Goal: Obtain resource: Obtain resource

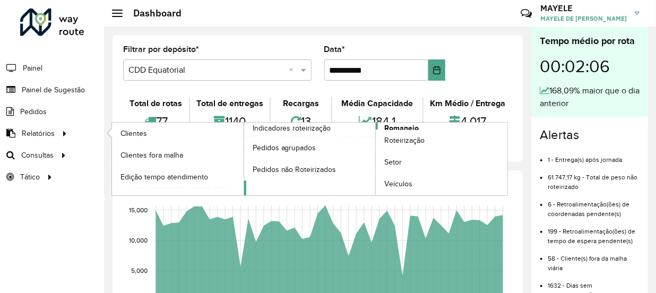
click at [397, 124] on span "Romaneio" at bounding box center [401, 128] width 34 height 11
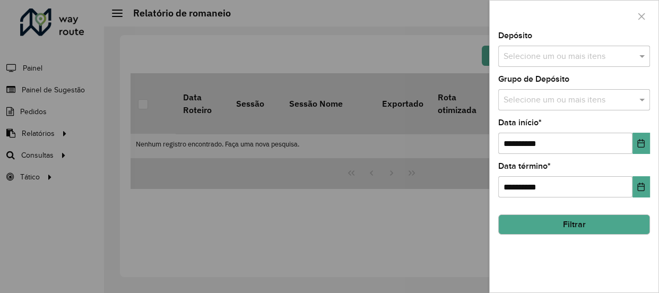
click at [618, 58] on input "text" at bounding box center [569, 56] width 136 height 13
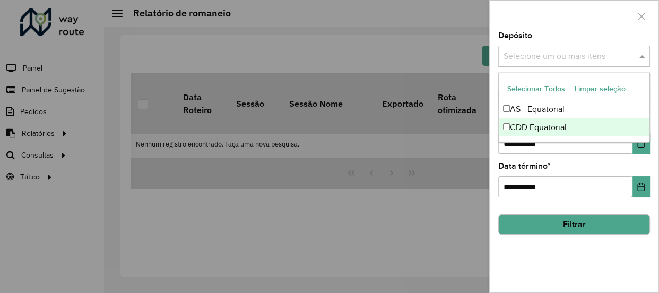
click at [566, 125] on div "CDD Equatorial" at bounding box center [574, 127] width 151 height 18
click at [645, 145] on icon "Choose Date" at bounding box center [640, 143] width 8 height 8
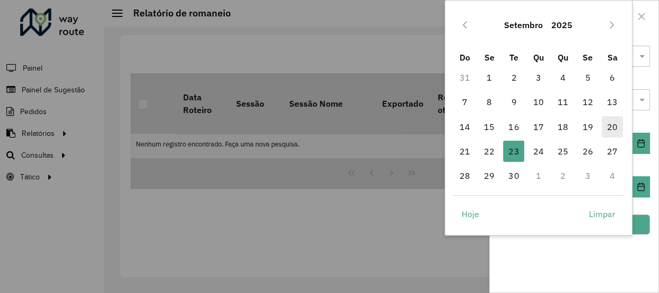
click at [615, 127] on span "20" at bounding box center [611, 126] width 21 height 21
type input "**********"
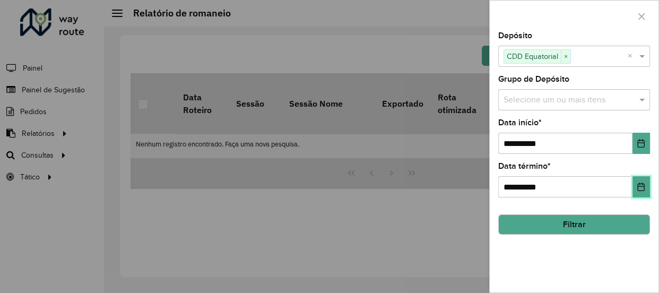
click at [641, 191] on button "Choose Date" at bounding box center [641, 186] width 18 height 21
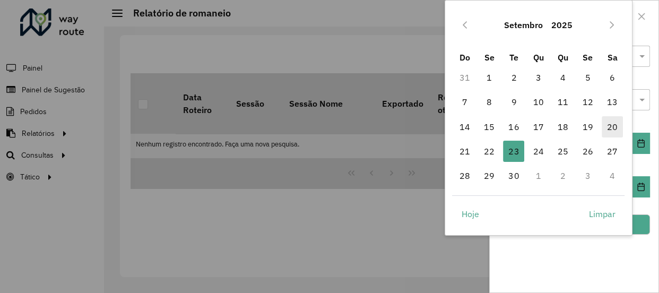
click at [617, 123] on span "20" at bounding box center [611, 126] width 21 height 21
type input "**********"
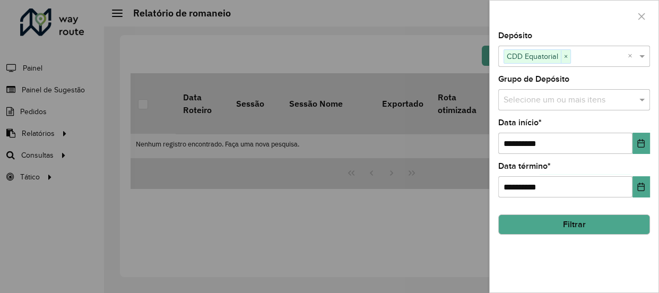
click at [637, 226] on button "Filtrar" at bounding box center [574, 224] width 152 height 20
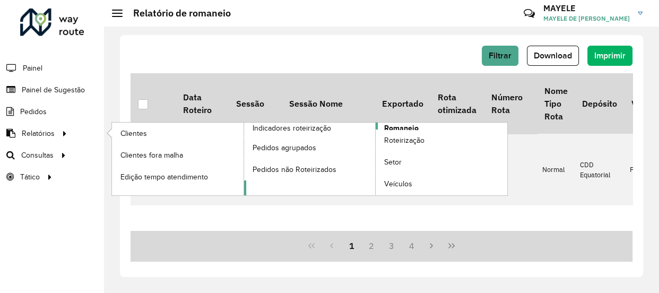
click at [406, 127] on span "Romaneio" at bounding box center [401, 128] width 34 height 11
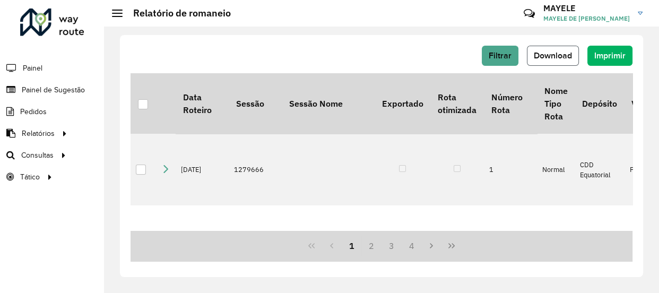
click at [562, 62] on button "Download" at bounding box center [553, 56] width 52 height 20
click at [501, 60] on span "Filtrar" at bounding box center [500, 55] width 23 height 9
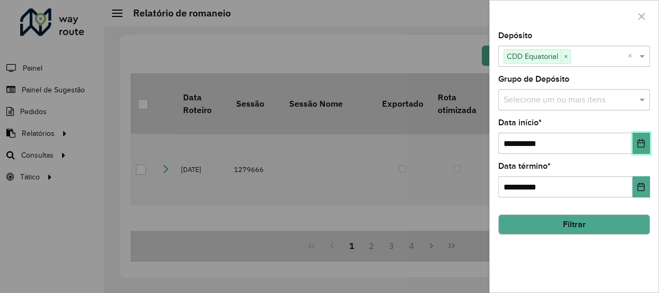
drag, startPoint x: 641, startPoint y: 151, endPoint x: 635, endPoint y: 147, distance: 7.1
click at [635, 147] on button "Choose Date" at bounding box center [641, 143] width 18 height 21
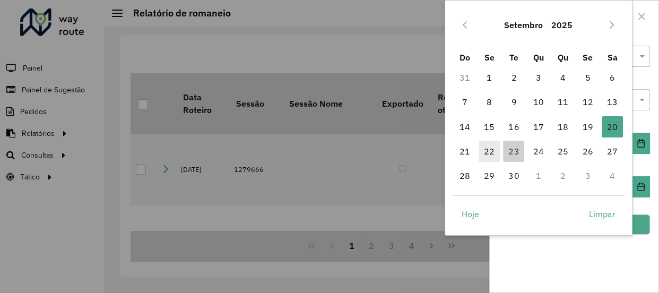
click at [493, 149] on span "22" at bounding box center [488, 151] width 21 height 21
type input "**********"
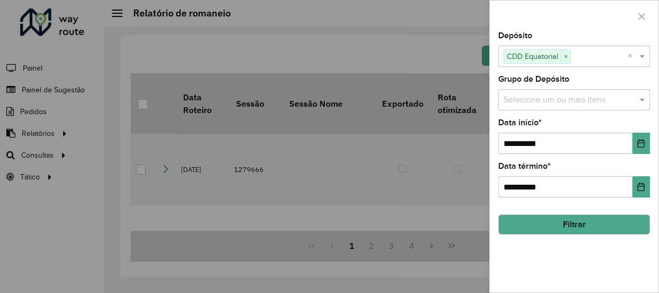
click at [601, 223] on button "Filtrar" at bounding box center [574, 224] width 152 height 20
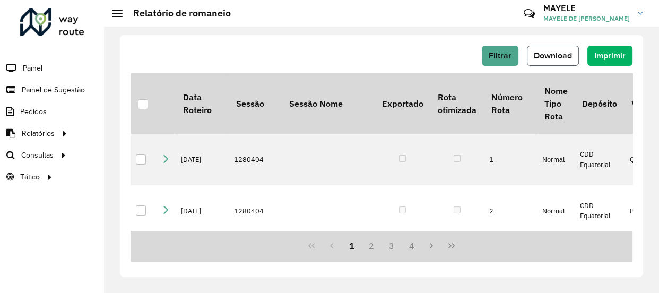
click at [538, 55] on span "Download" at bounding box center [553, 55] width 38 height 9
